Goal: Task Accomplishment & Management: Manage account settings

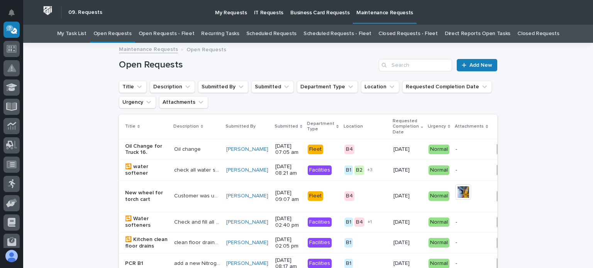
click at [163, 34] on link "Open Requests - Fleet" at bounding box center [167, 34] width 56 height 18
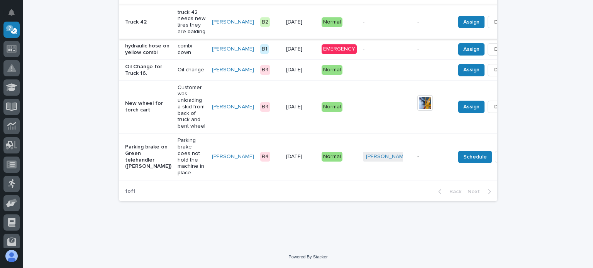
scroll to position [154, 0]
click at [463, 45] on span "Assign" at bounding box center [471, 49] width 16 height 9
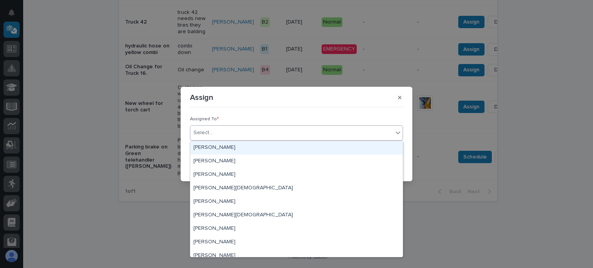
click at [233, 131] on div "Select..." at bounding box center [291, 133] width 203 height 13
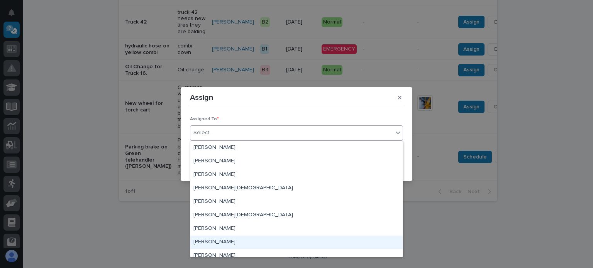
click at [220, 241] on div "Michael Pollard" at bounding box center [296, 243] width 212 height 14
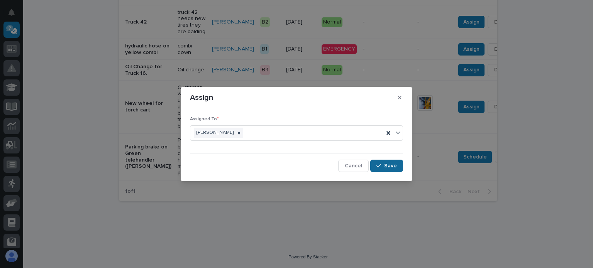
click at [385, 162] on button "Save" at bounding box center [386, 166] width 33 height 12
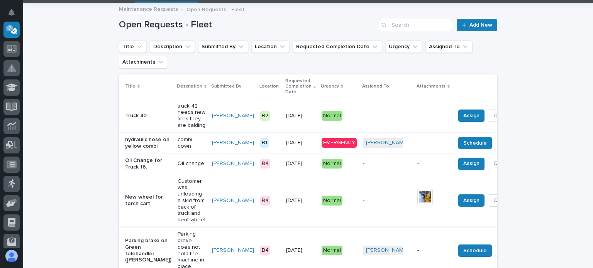
scroll to position [39, 0]
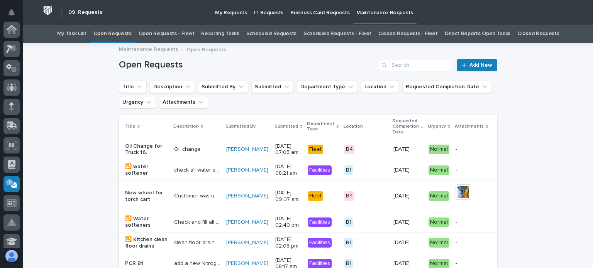
scroll to position [25, 0]
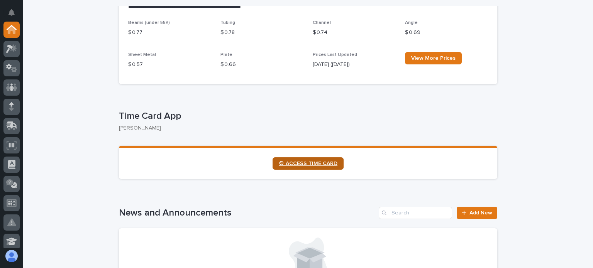
scroll to position [348, 0]
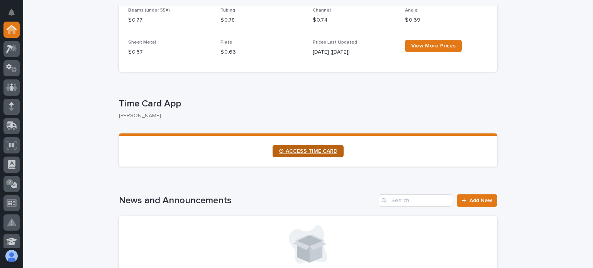
click at [306, 150] on span "⏲ ACCESS TIME CARD" at bounding box center [308, 151] width 59 height 5
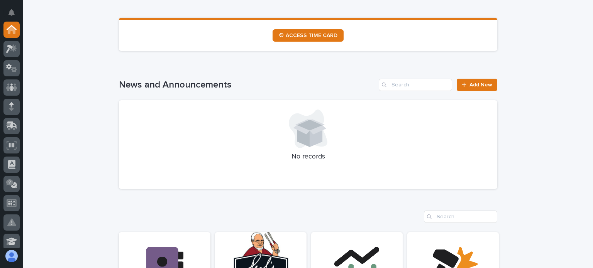
scroll to position [579, 0]
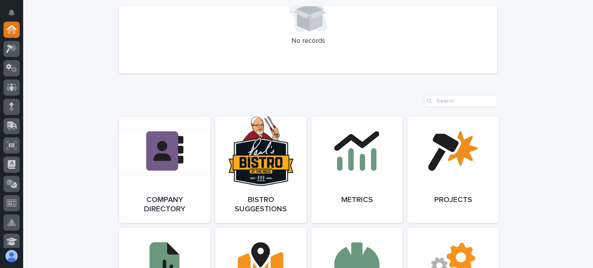
click at [159, 183] on link "Open Link" at bounding box center [165, 170] width 92 height 107
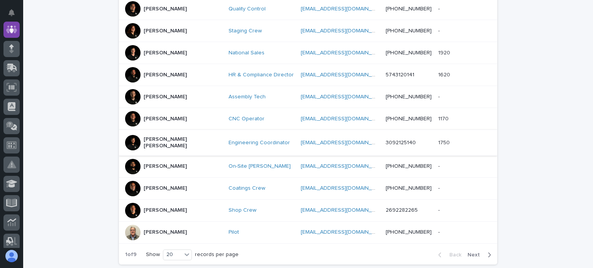
scroll to position [386, 0]
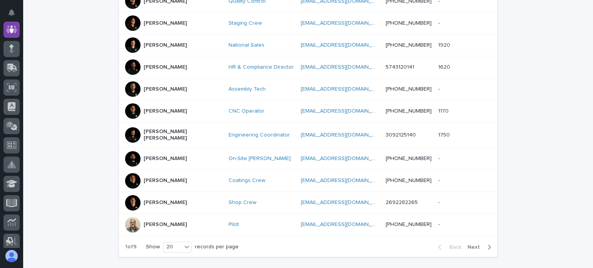
click at [472, 245] on span "Next" at bounding box center [476, 247] width 17 height 5
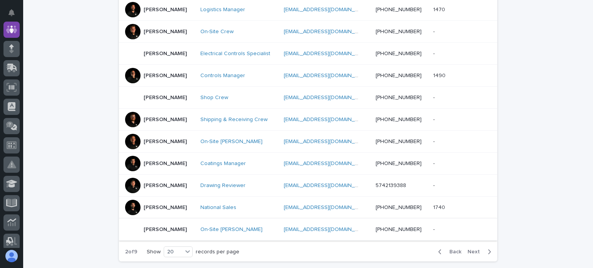
scroll to position [386, 0]
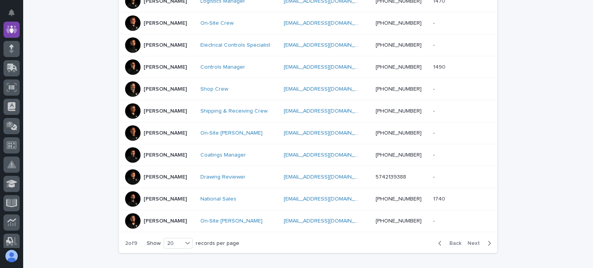
click at [473, 241] on span "Next" at bounding box center [476, 243] width 17 height 5
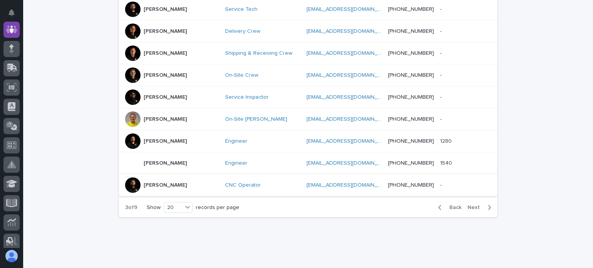
scroll to position [443, 0]
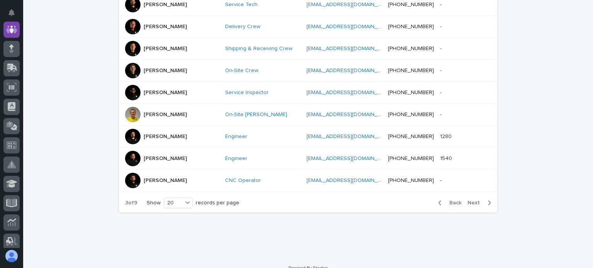
click at [472, 193] on div "Back Next" at bounding box center [464, 202] width 65 height 19
click at [470, 200] on span "Next" at bounding box center [476, 202] width 17 height 5
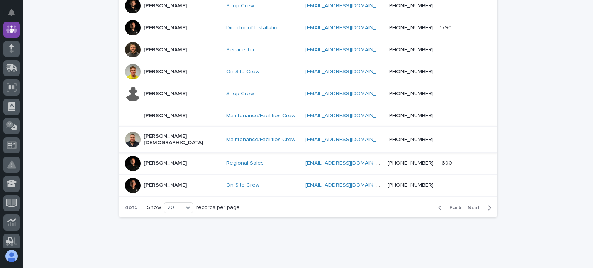
scroll to position [436, 0]
click at [472, 205] on span "Next" at bounding box center [476, 207] width 17 height 5
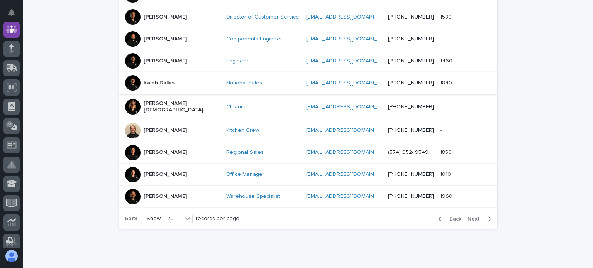
scroll to position [436, 0]
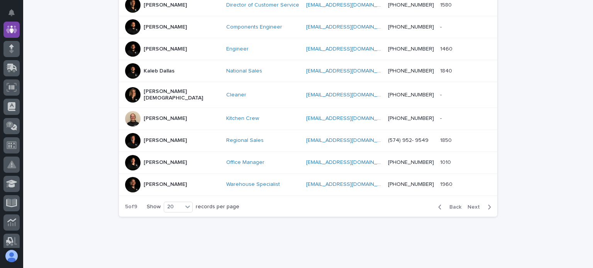
click at [475, 198] on div "Back Next" at bounding box center [464, 207] width 65 height 19
click at [472, 205] on span "Next" at bounding box center [476, 207] width 17 height 5
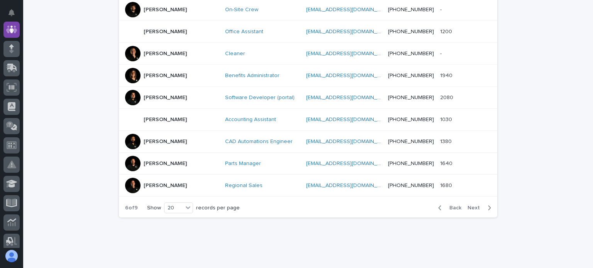
scroll to position [443, 0]
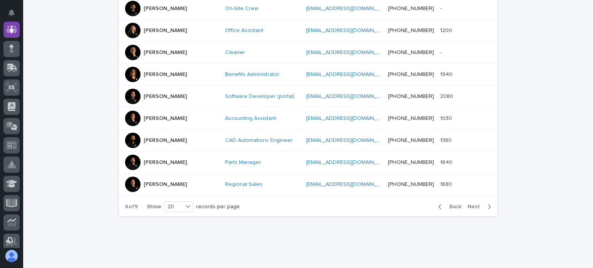
click at [476, 204] on button "Next" at bounding box center [481, 207] width 33 height 7
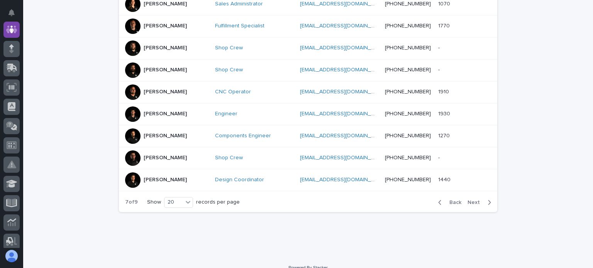
scroll to position [439, 0]
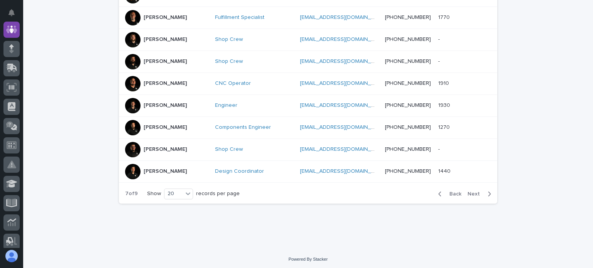
click at [469, 192] on span "Next" at bounding box center [476, 194] width 17 height 5
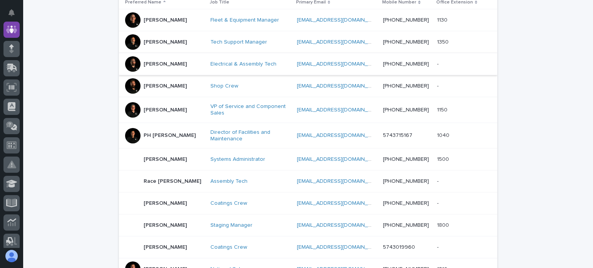
scroll to position [131, 0]
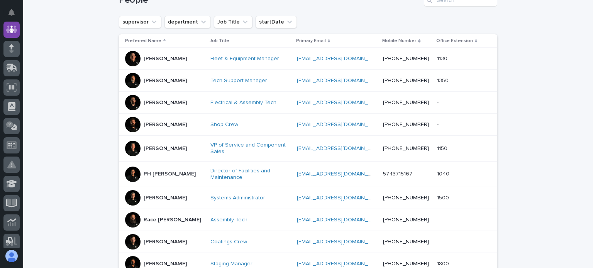
click at [127, 59] on div at bounding box center [132, 58] width 15 height 15
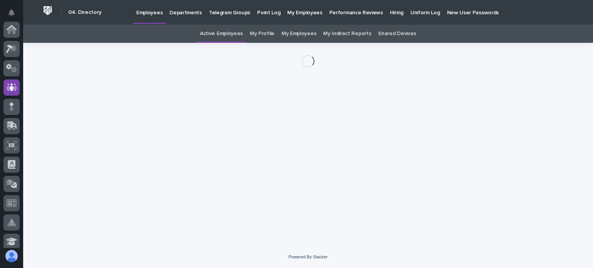
scroll to position [58, 0]
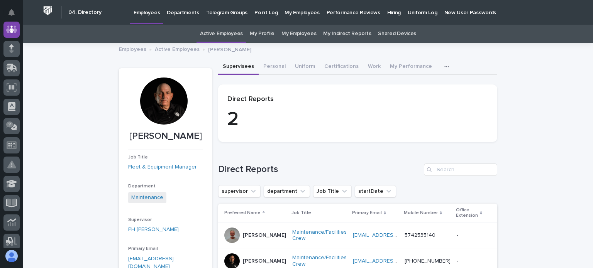
click at [159, 95] on div at bounding box center [163, 101] width 47 height 47
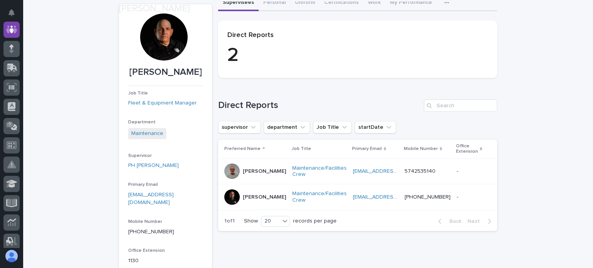
scroll to position [77, 0]
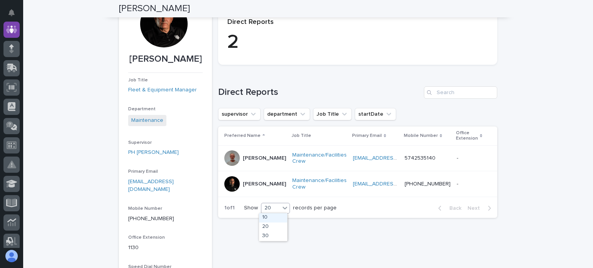
click at [283, 208] on icon at bounding box center [285, 208] width 5 height 3
click at [226, 226] on div "Sorry, there was an error saving your record. Please try again. Please fill out…" at bounding box center [357, 150] width 279 height 336
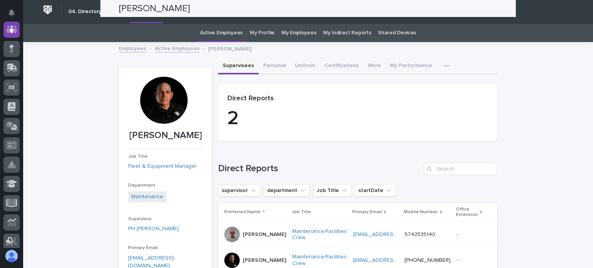
scroll to position [0, 0]
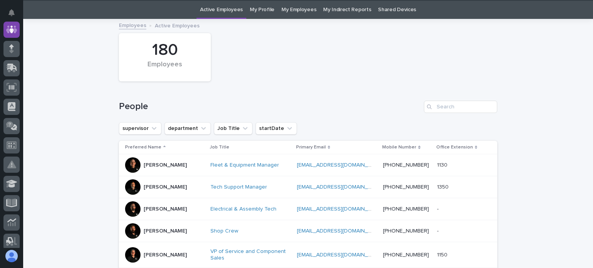
scroll to position [25, 0]
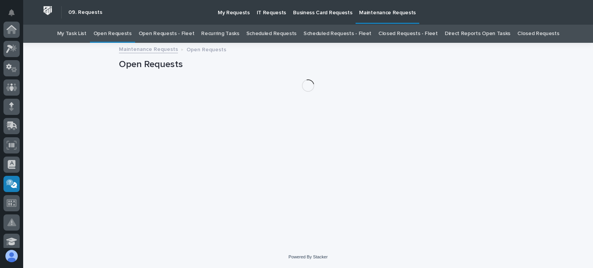
scroll to position [154, 0]
